Goal: Find specific page/section: Find specific page/section

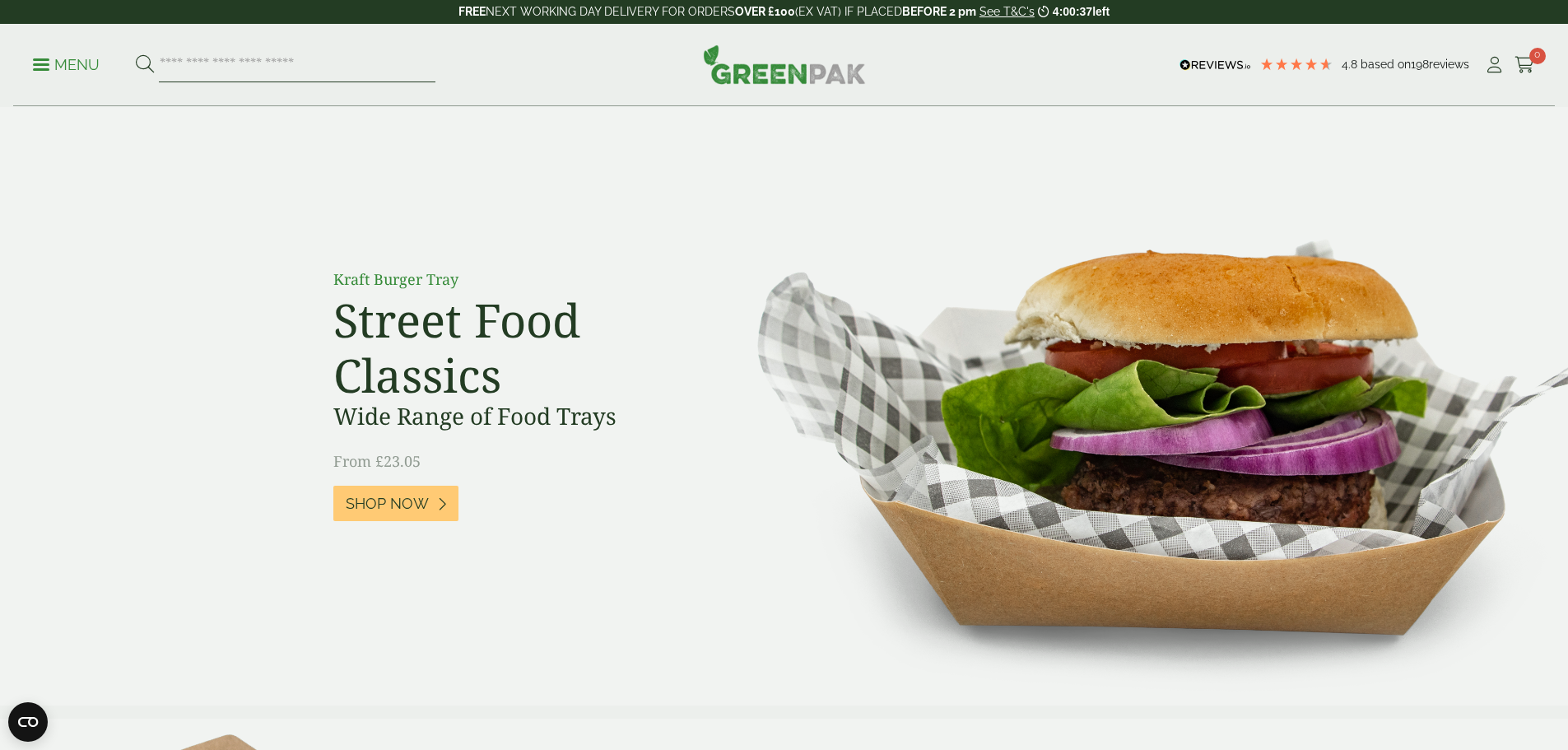
click at [175, 67] on input "search" at bounding box center [297, 65] width 276 height 35
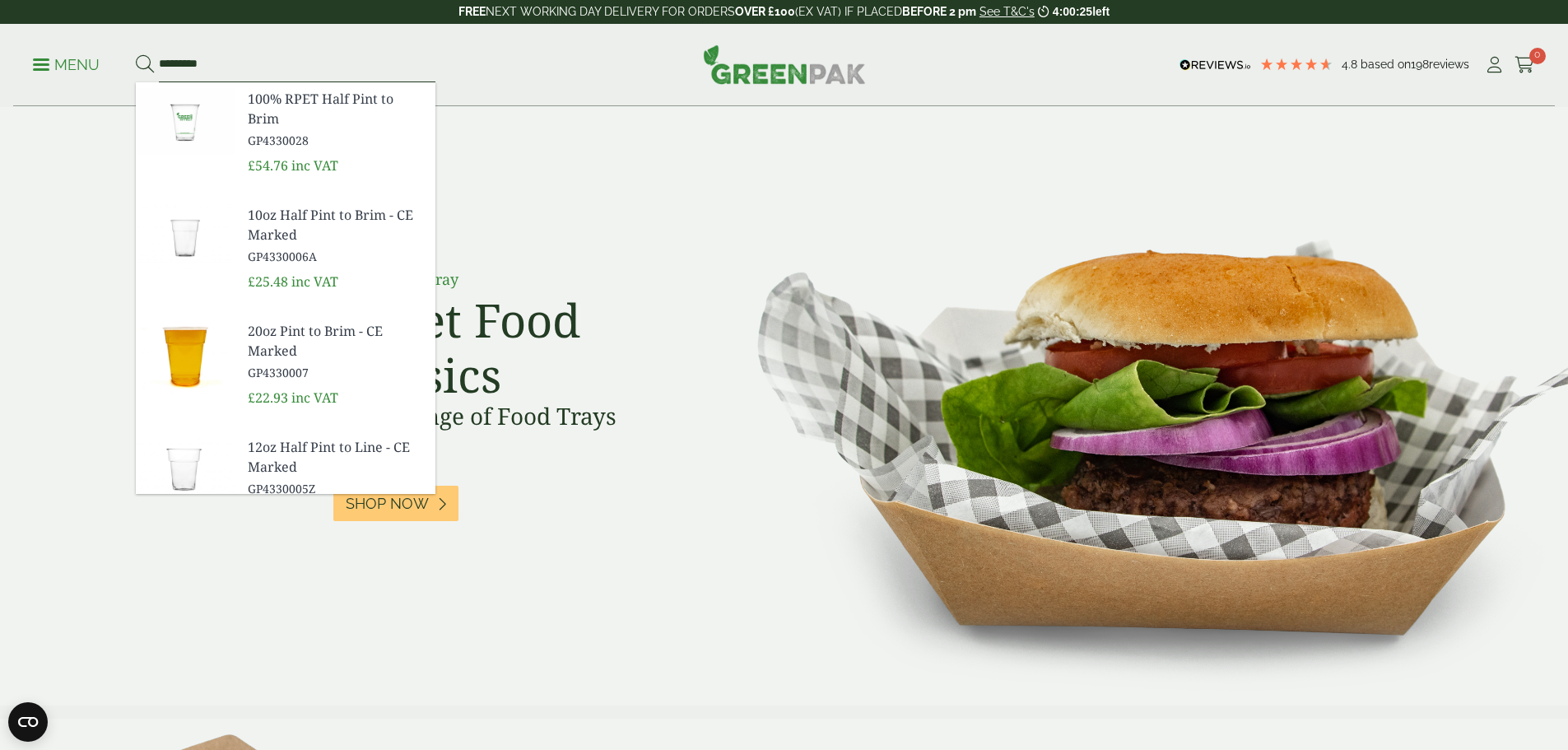
type input "*********"
click at [318, 259] on span "GP4330006A" at bounding box center [335, 257] width 175 height 17
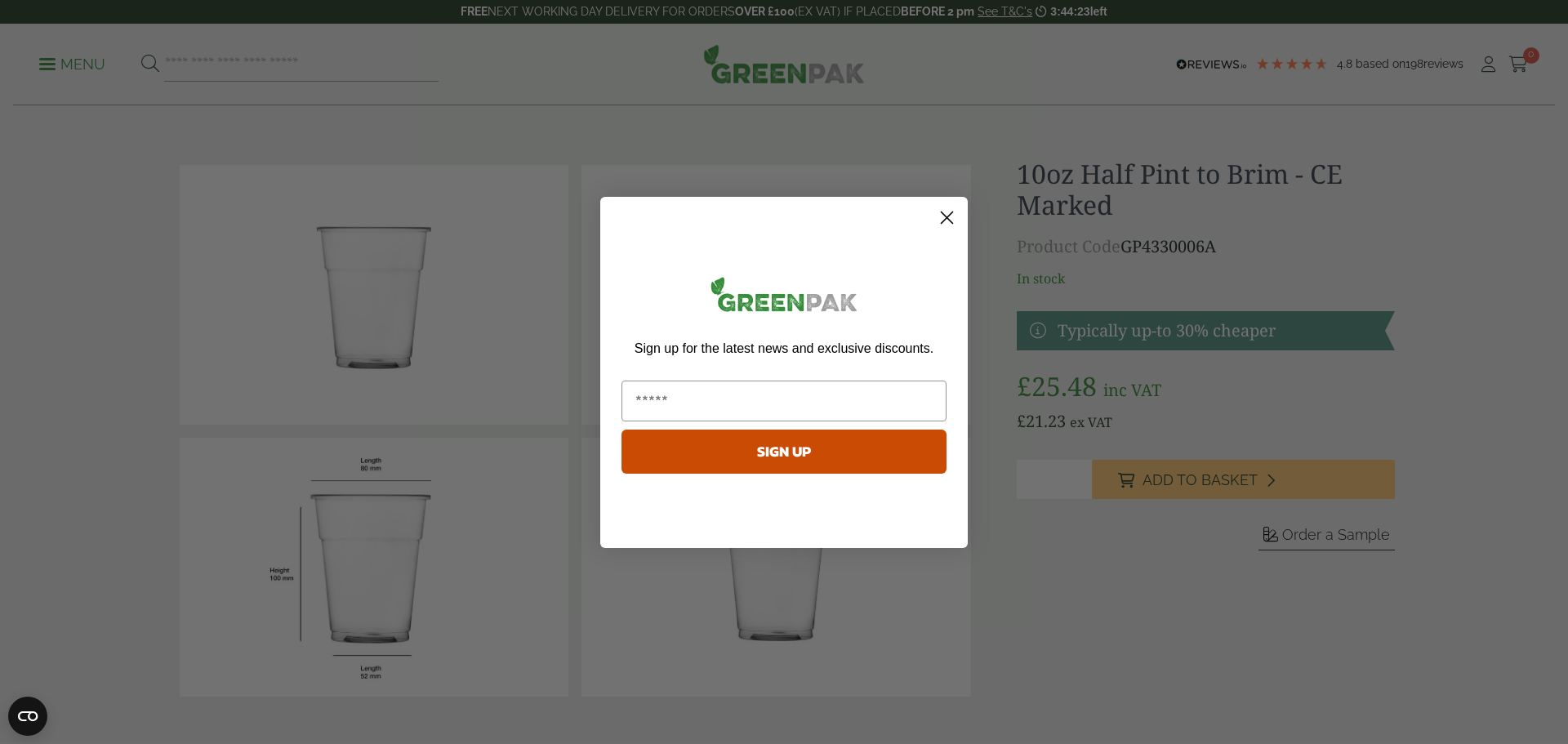
click at [944, 216] on circle "Close dialog" at bounding box center [946, 216] width 27 height 27
